Goal: Use online tool/utility: Utilize a website feature to perform a specific function

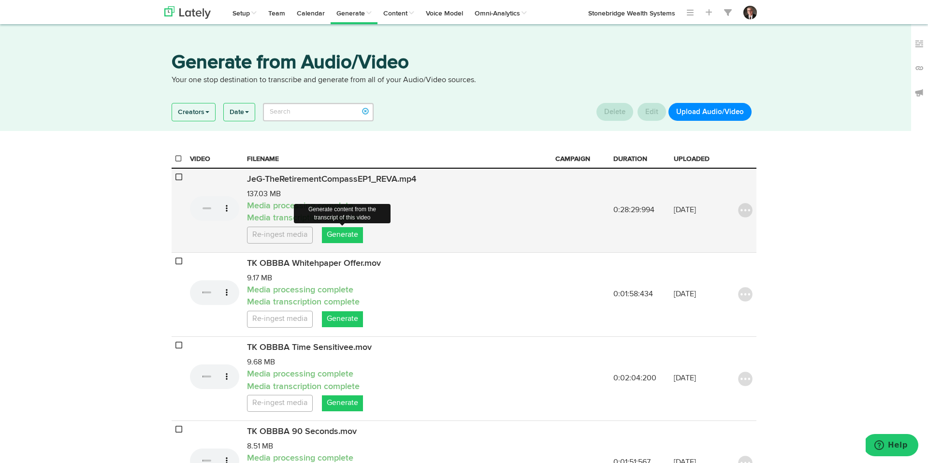
click at [349, 236] on link "Generate" at bounding box center [342, 235] width 41 height 16
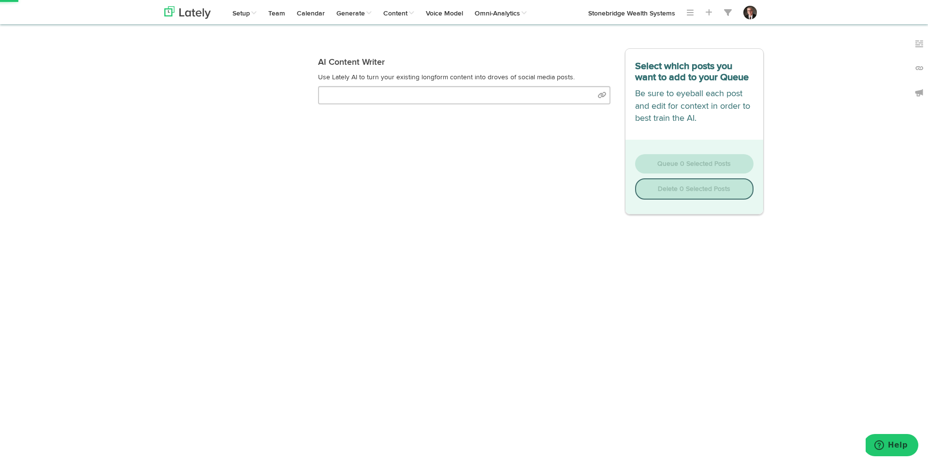
select select "natural"
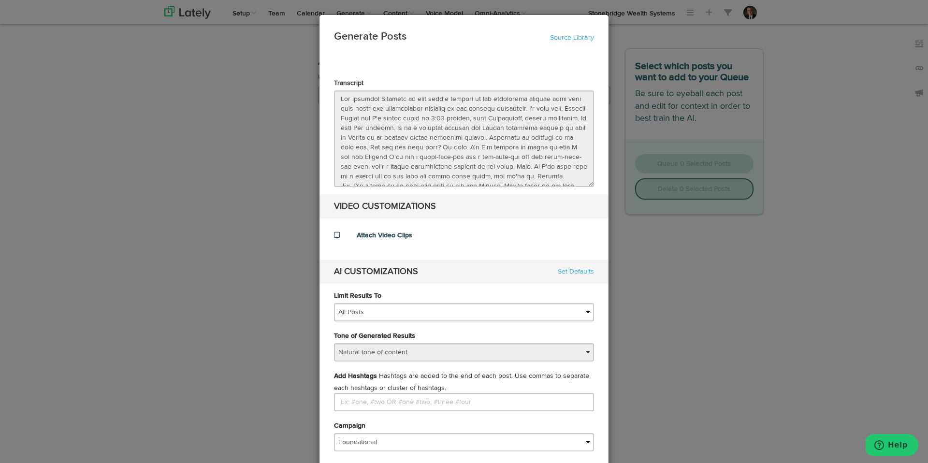
click at [382, 235] on label "Attach Video Clips" at bounding box center [385, 236] width 56 height 10
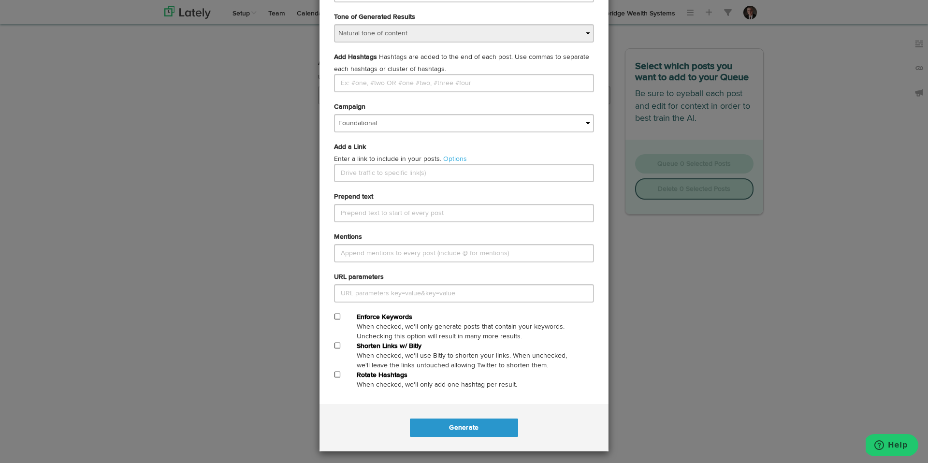
scroll to position [322, 0]
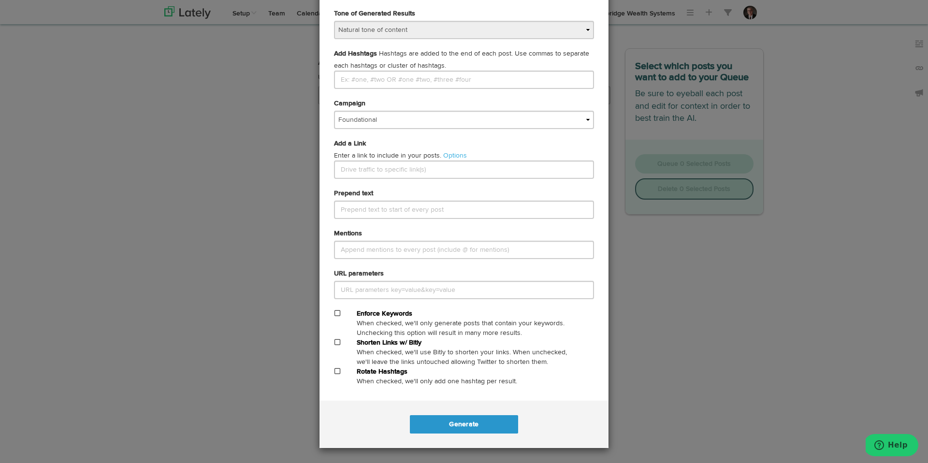
click at [338, 342] on span at bounding box center [337, 342] width 6 height 7
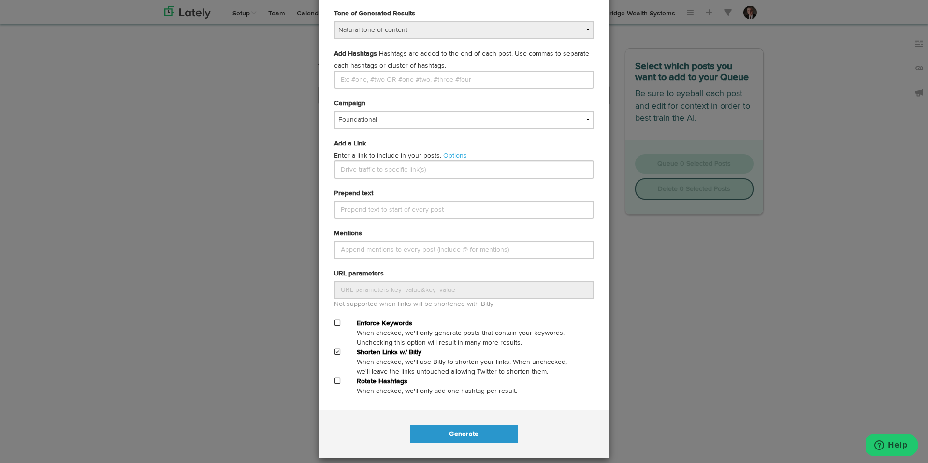
click at [336, 351] on span at bounding box center [337, 351] width 6 height 7
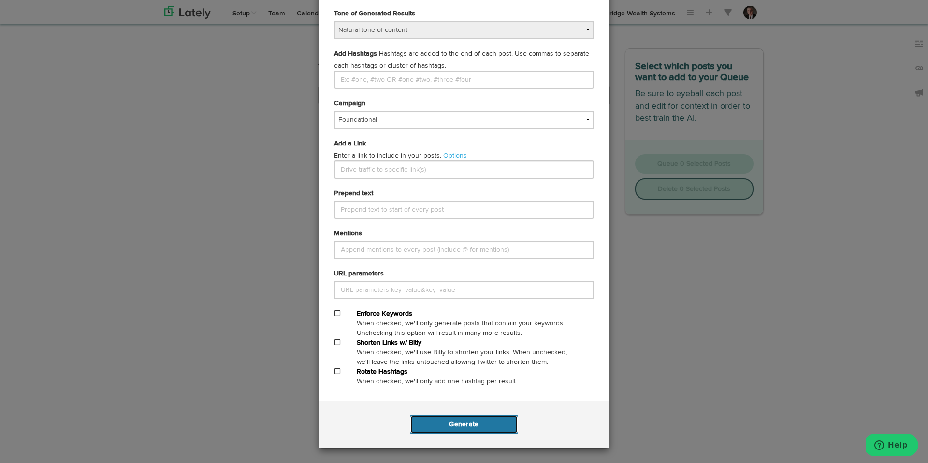
click at [468, 422] on button "Generate" at bounding box center [464, 424] width 108 height 18
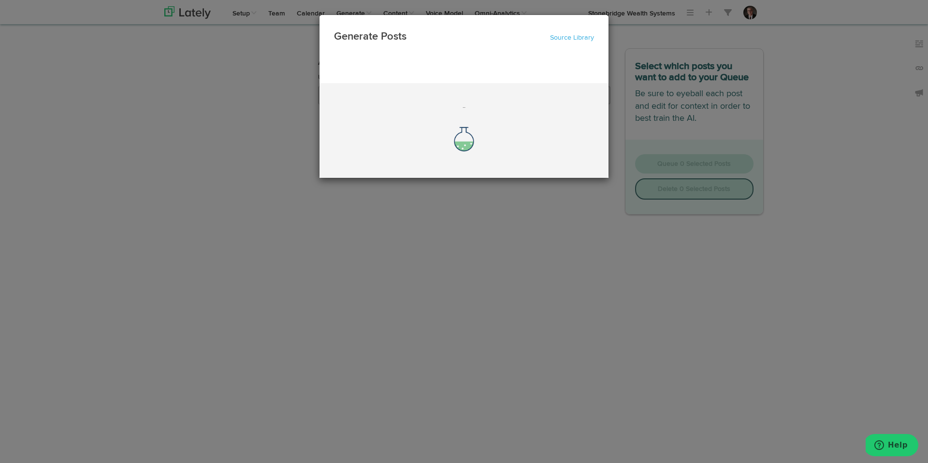
scroll to position [0, 0]
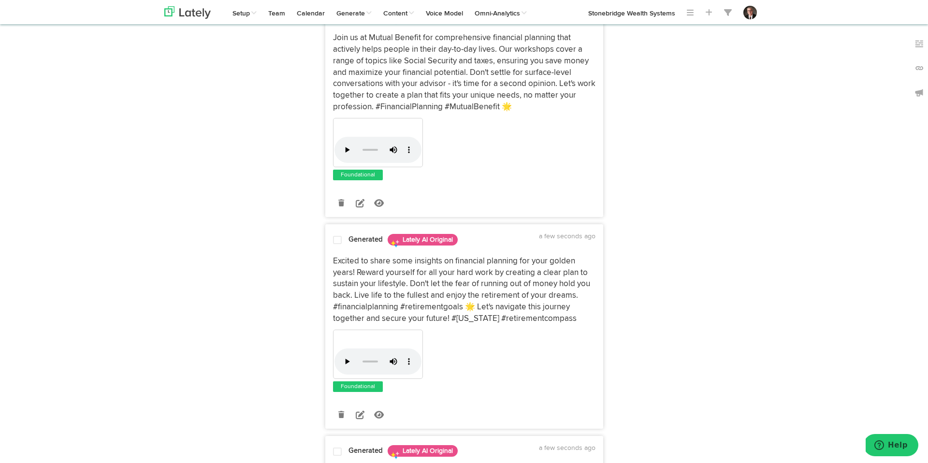
scroll to position [539, 0]
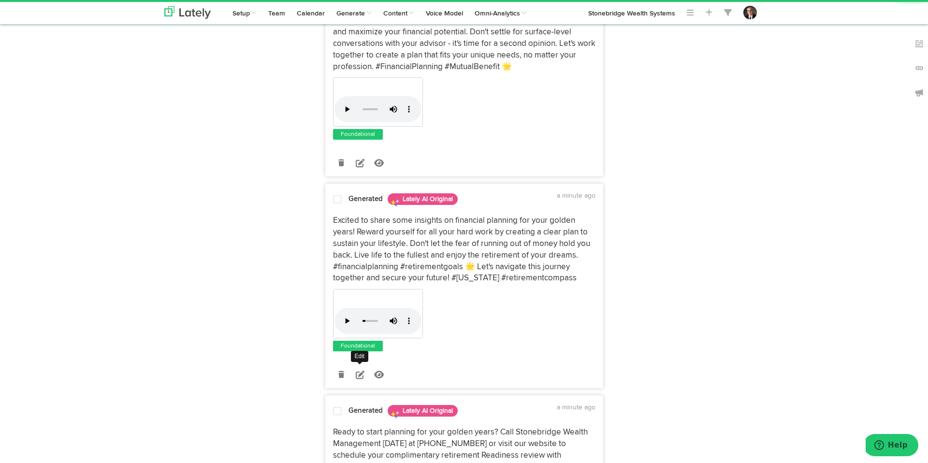
click at [359, 374] on icon at bounding box center [360, 374] width 9 height 9
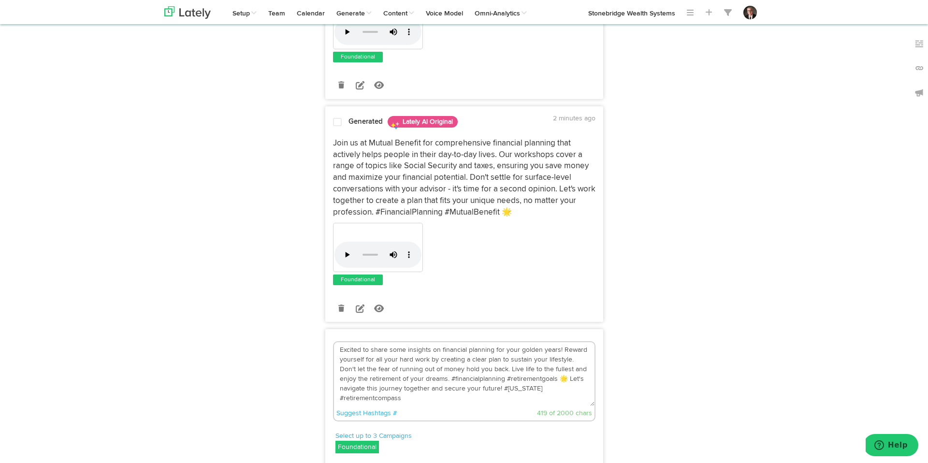
scroll to position [0, 0]
